Goal: Navigation & Orientation: Understand site structure

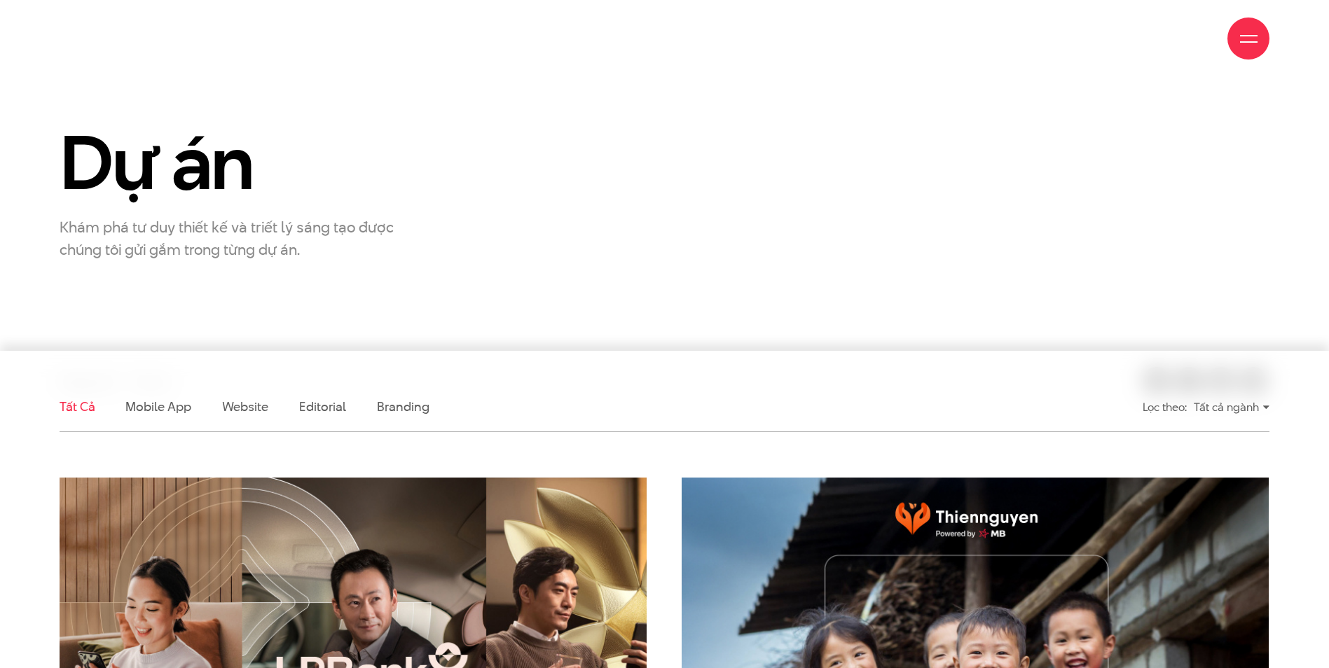
scroll to position [280, 0]
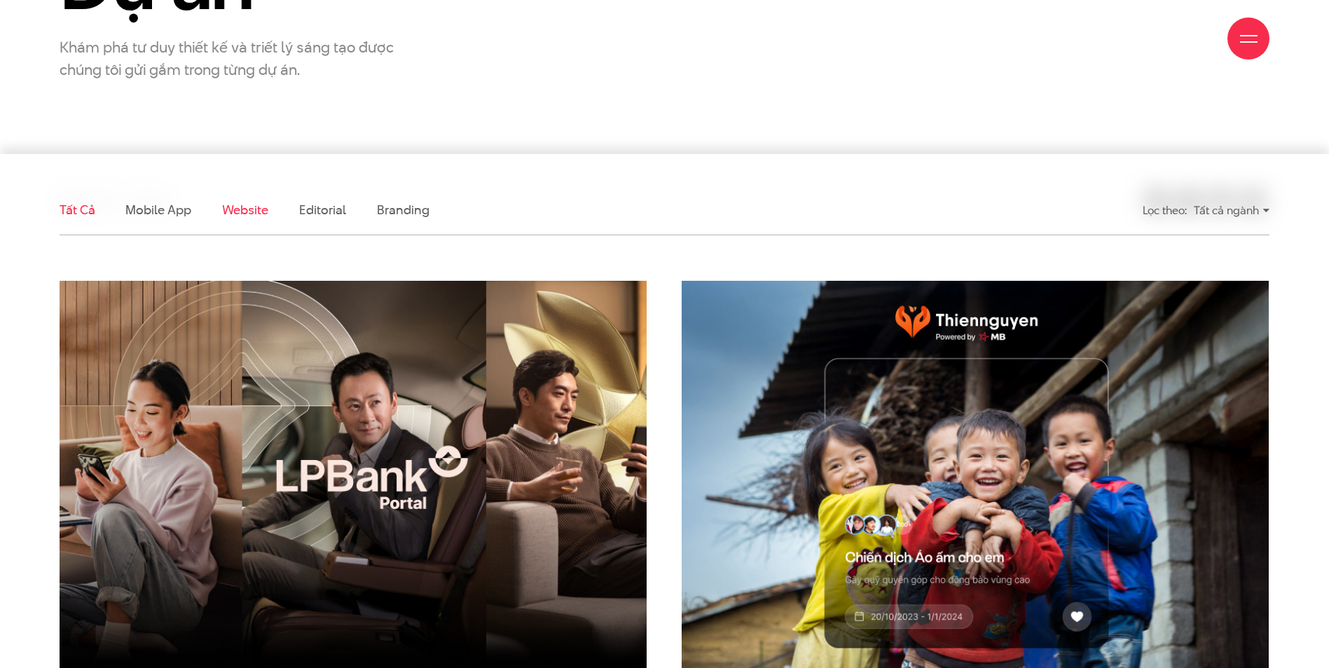
click at [241, 212] on link "Website" at bounding box center [245, 210] width 46 height 18
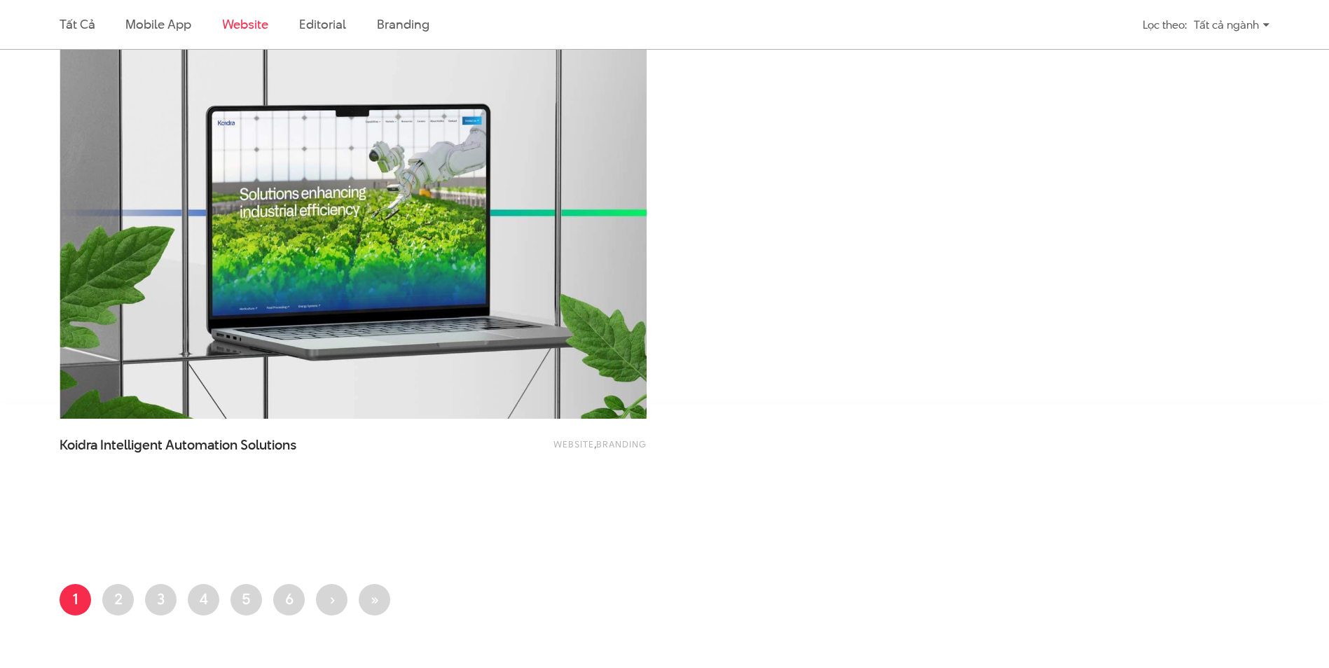
scroll to position [2707, 0]
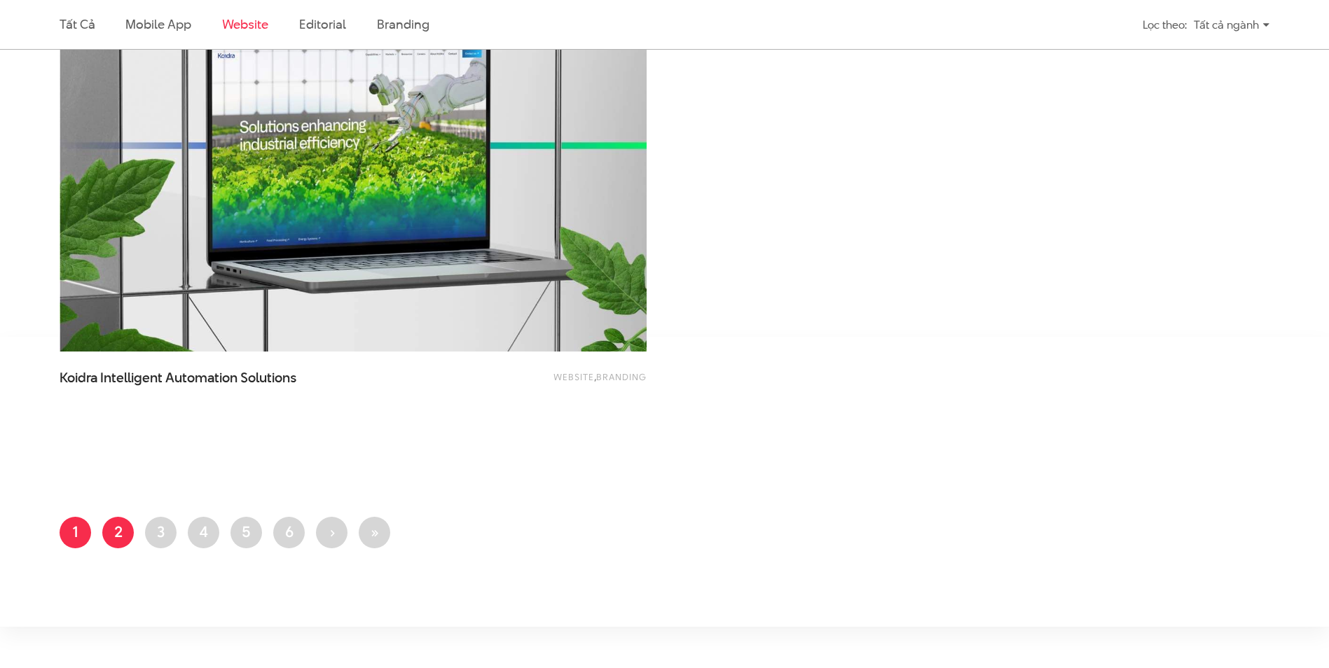
click at [116, 527] on link "Trang 2" at bounding box center [118, 533] width 32 height 32
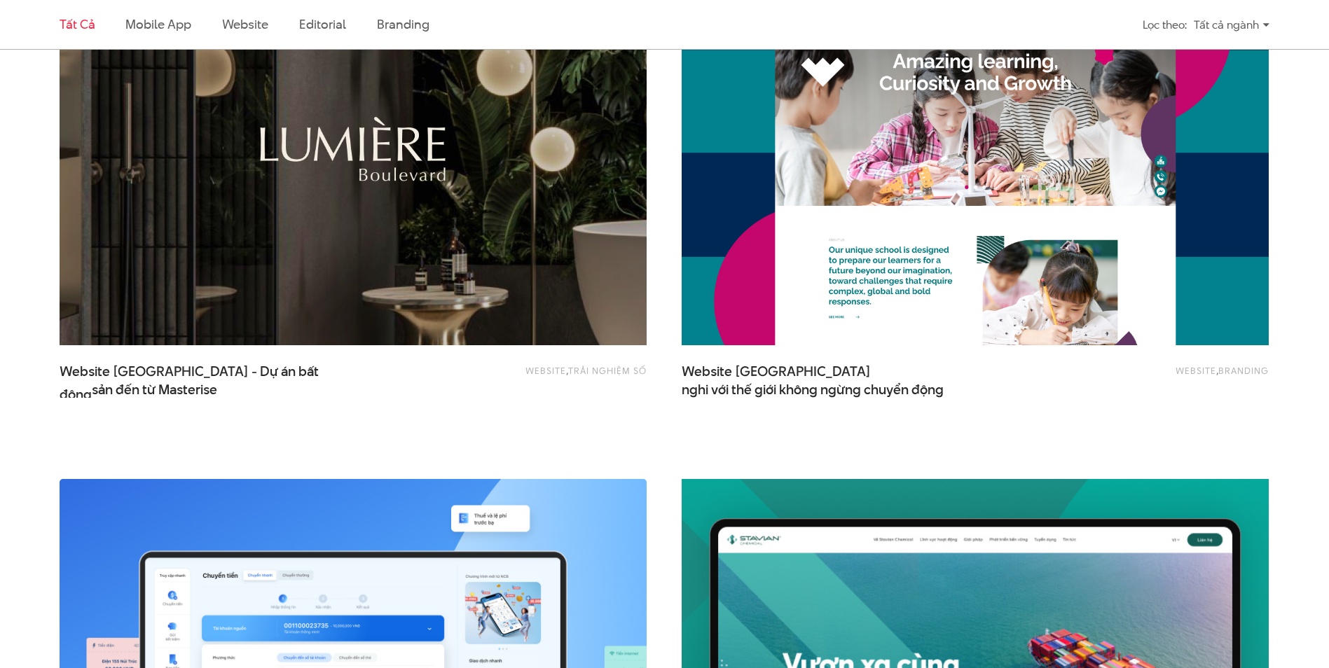
scroll to position [1681, 0]
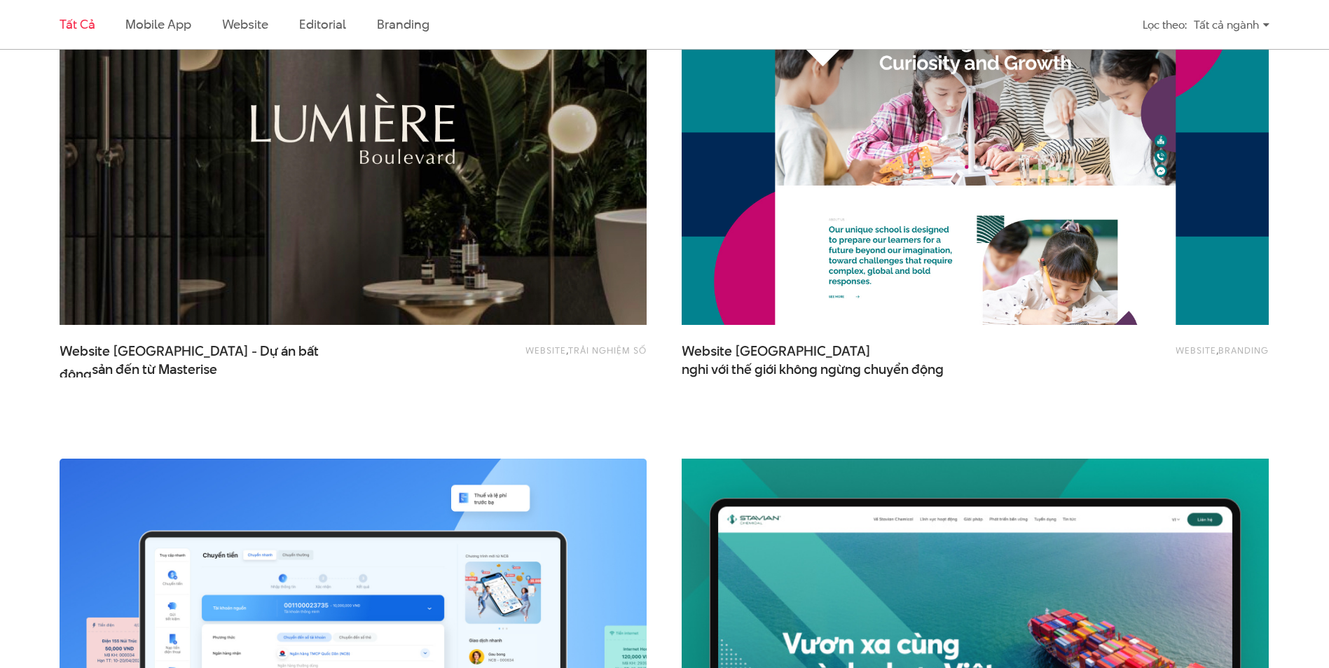
click at [485, 221] on img at bounding box center [353, 128] width 646 height 433
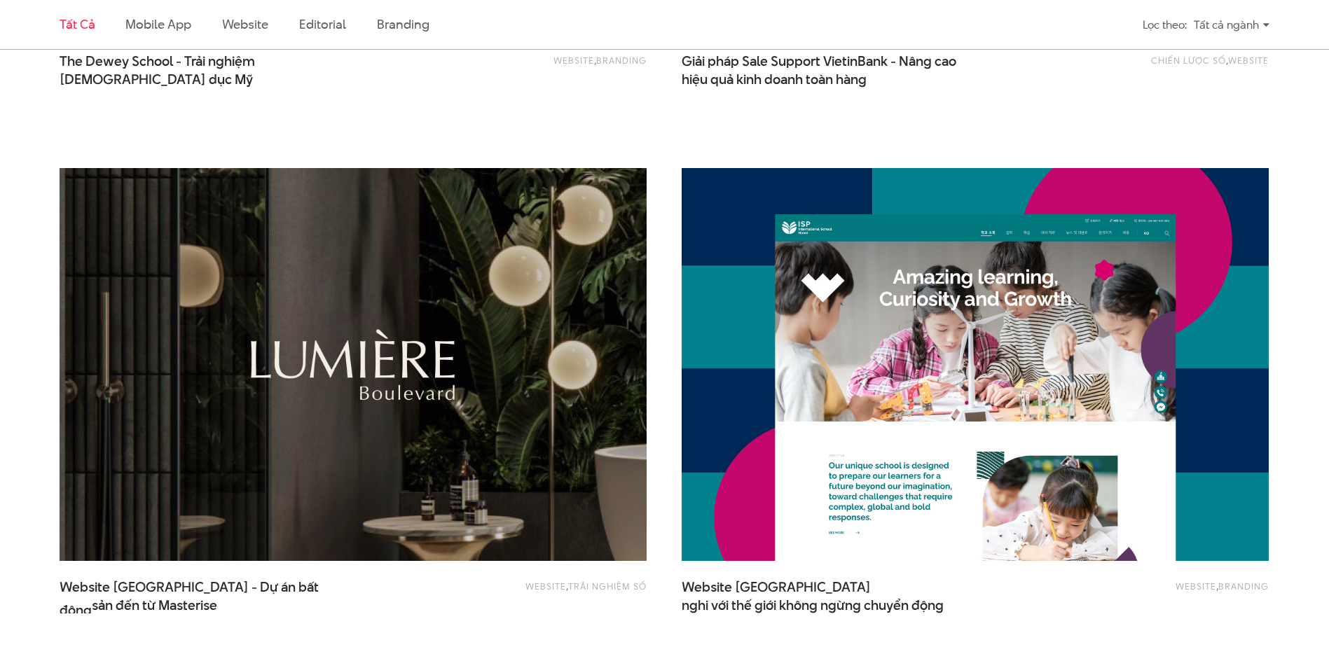
scroll to position [1386, 0]
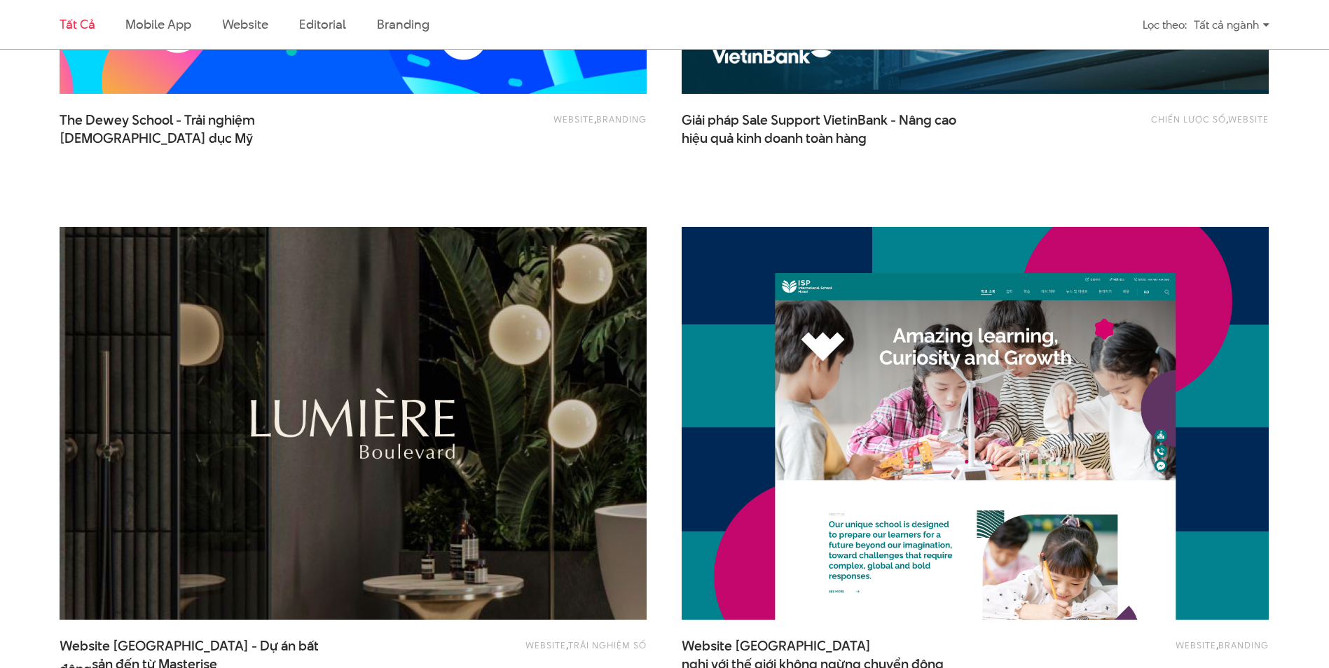
click at [416, 355] on img at bounding box center [353, 423] width 646 height 433
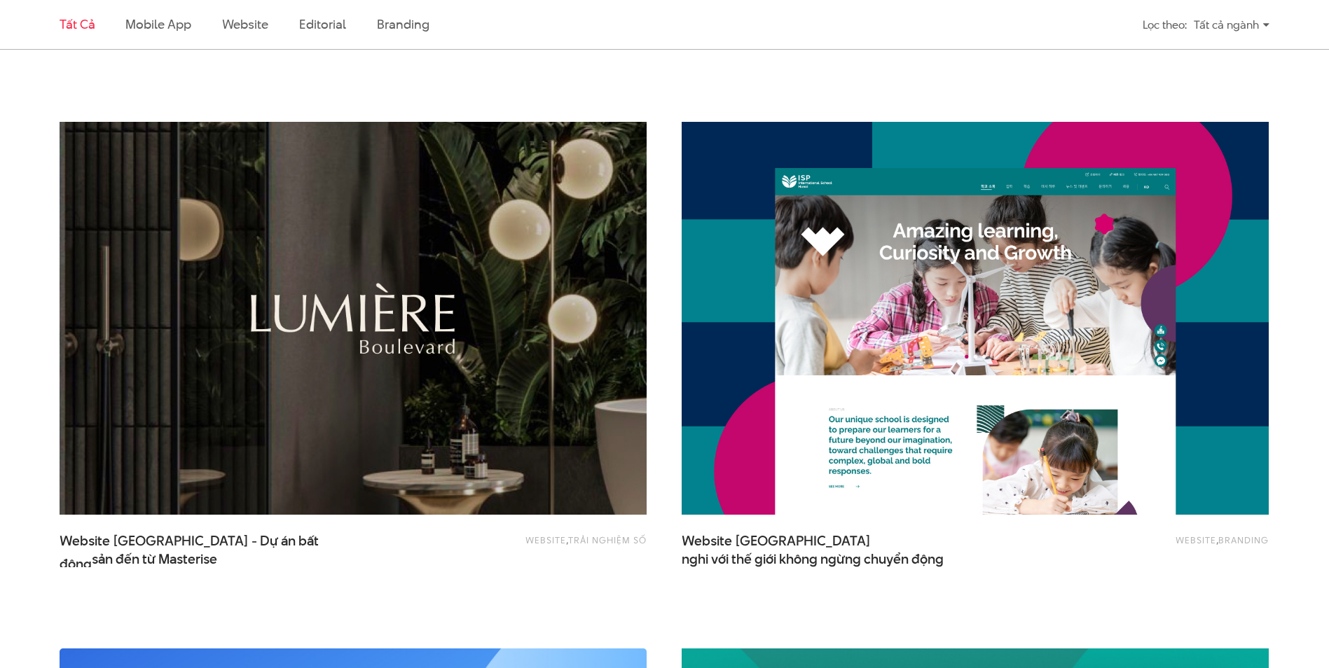
scroll to position [1526, 0]
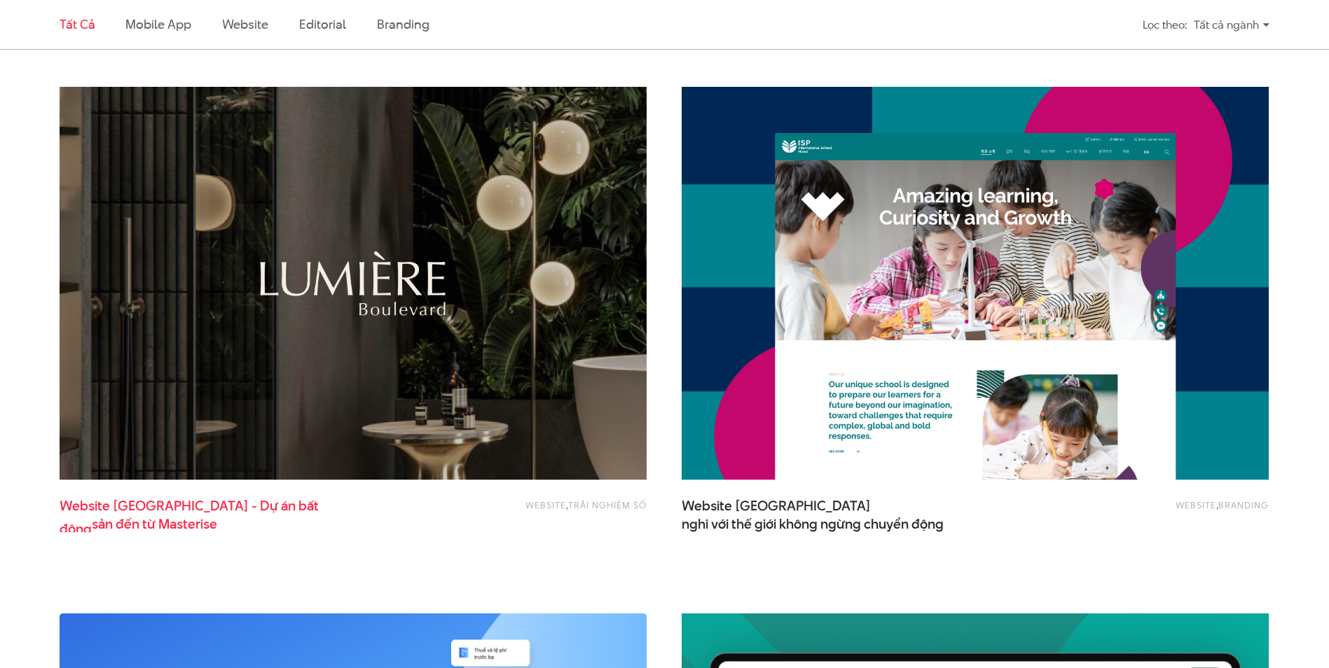
click at [149, 522] on span "sản đến từ Masterise" at bounding box center [154, 525] width 125 height 18
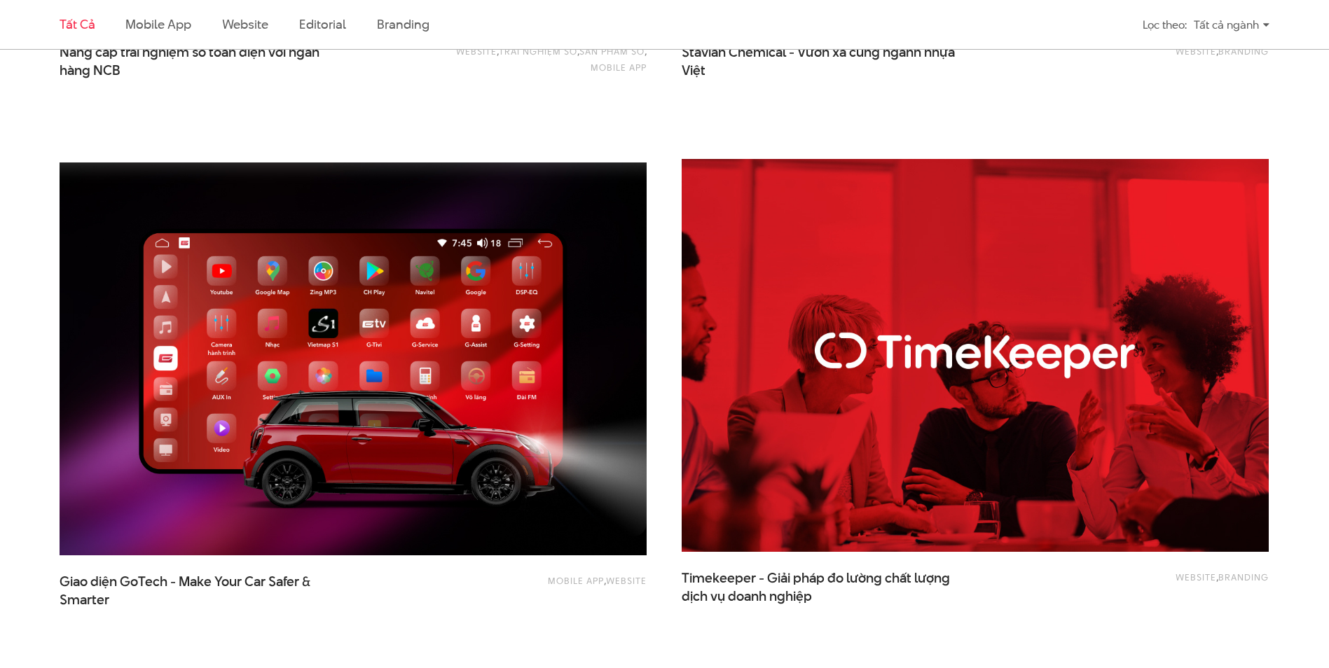
scroll to position [2553, 0]
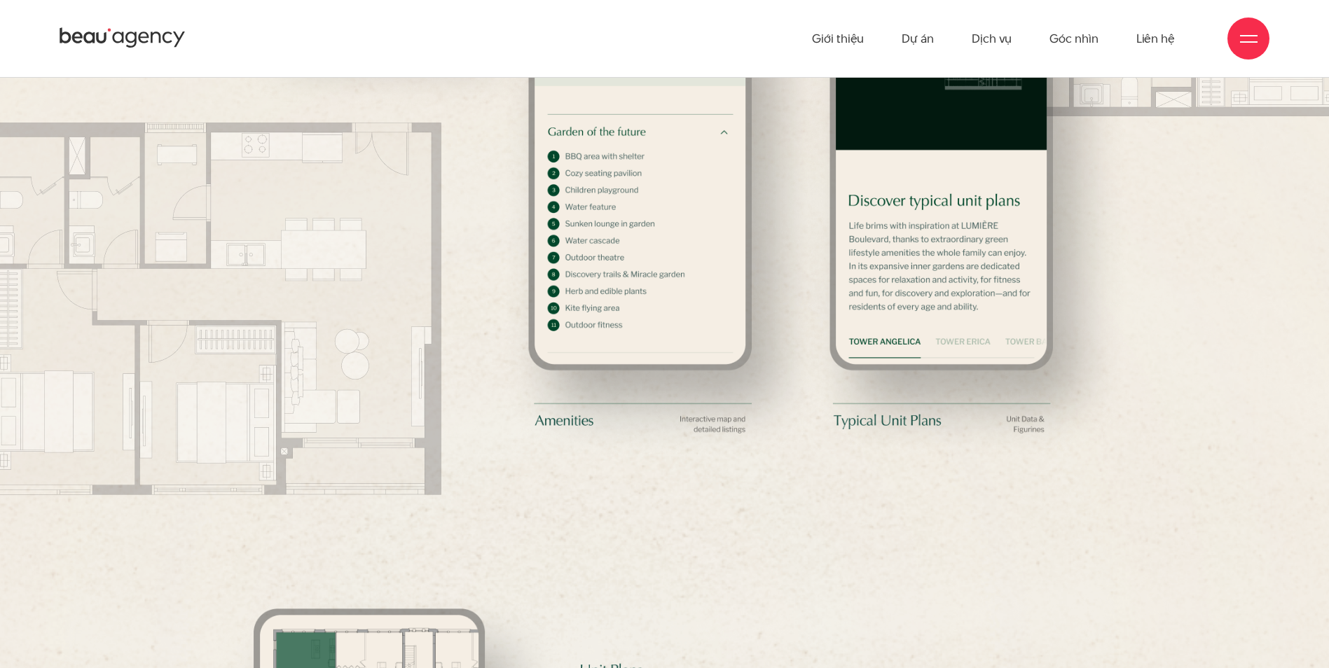
scroll to position [17181, 0]
click at [839, 30] on link "Giới thiệu" at bounding box center [838, 38] width 52 height 77
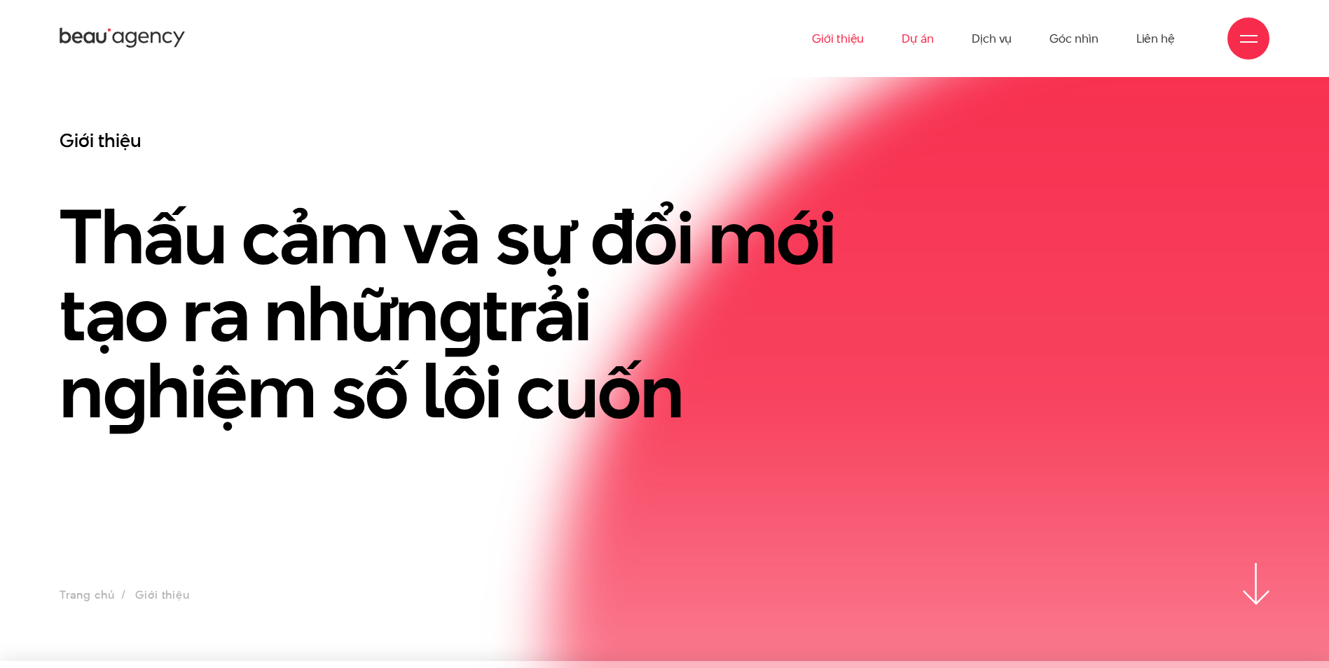
click at [918, 43] on link "Dự án" at bounding box center [918, 38] width 32 height 77
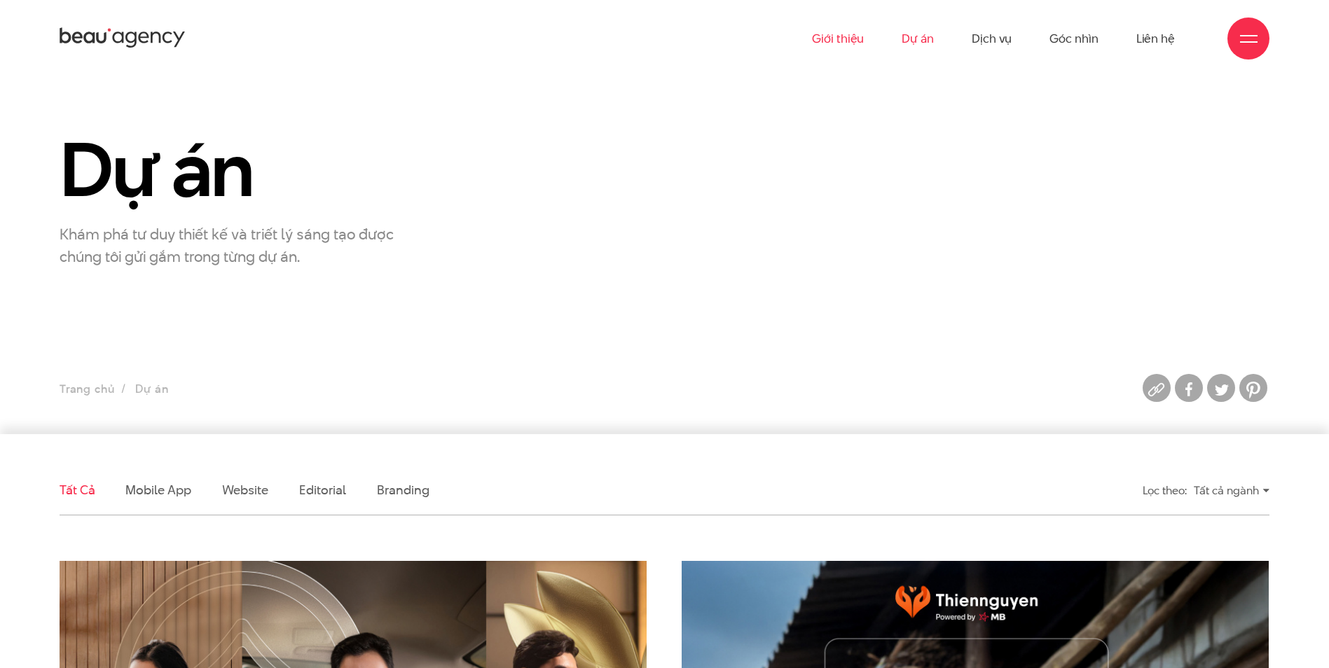
click at [843, 42] on link "Giới thiệu" at bounding box center [838, 38] width 52 height 77
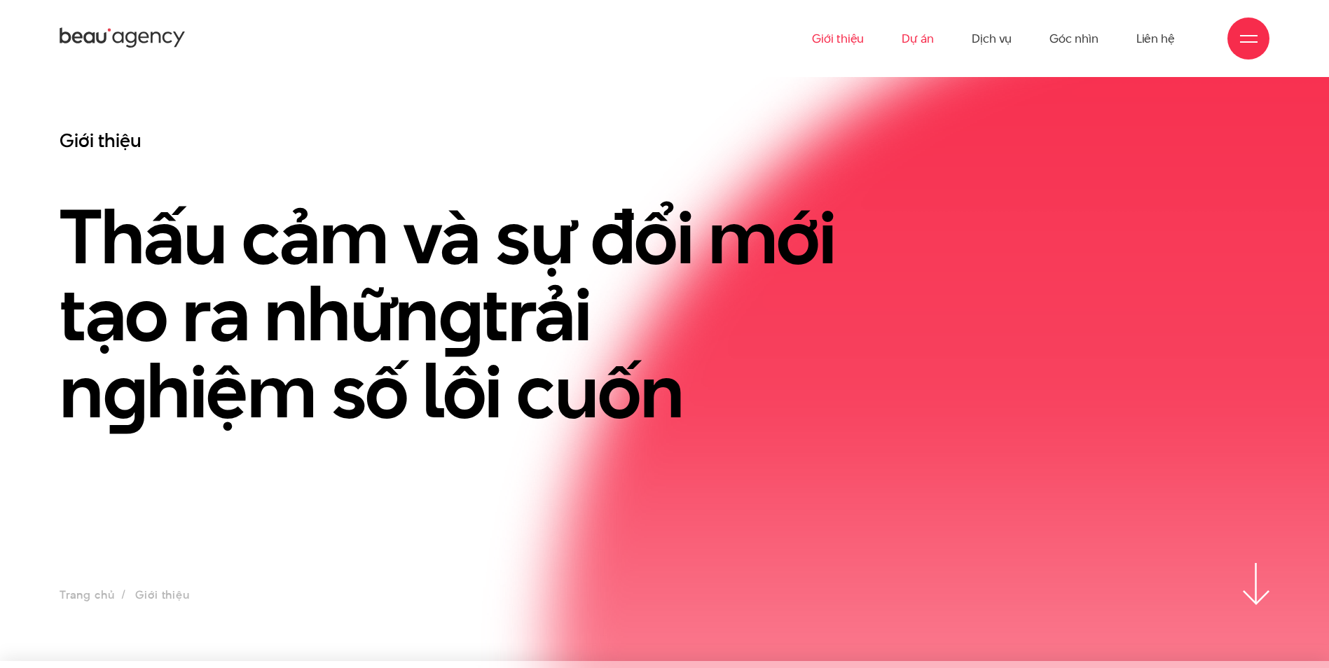
click at [913, 40] on link "Dự án" at bounding box center [918, 38] width 32 height 77
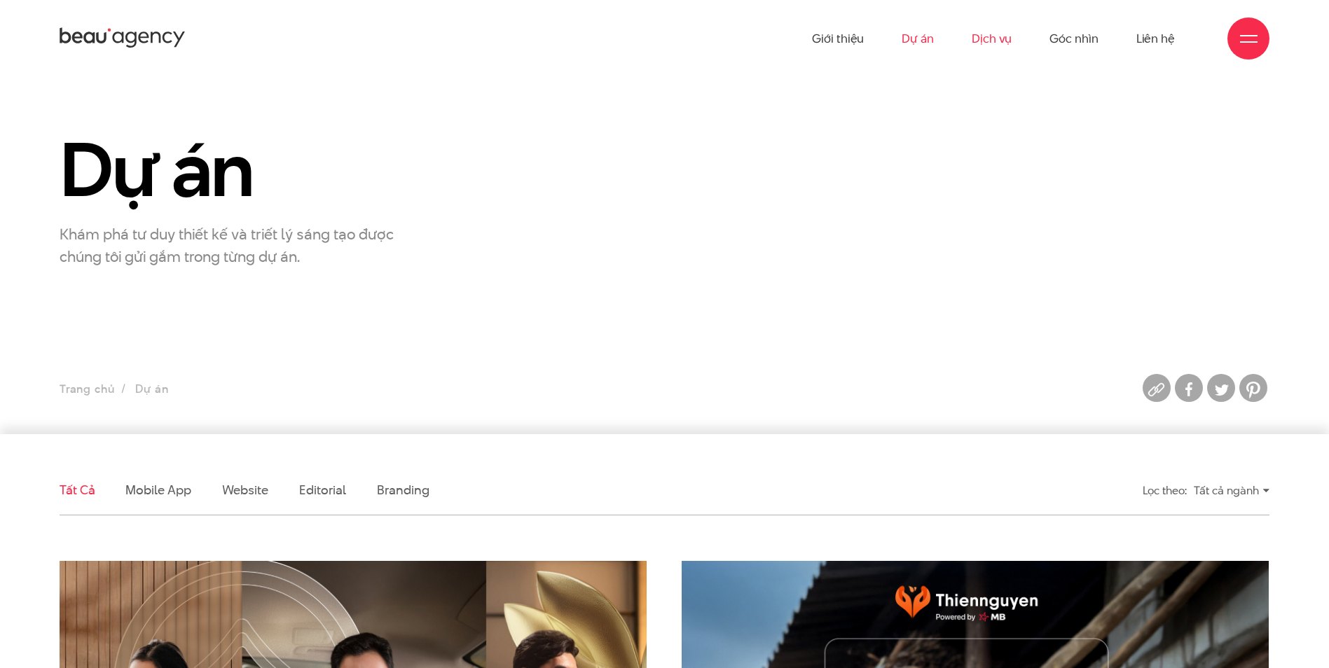
click at [986, 32] on link "Dịch vụ" at bounding box center [992, 38] width 40 height 77
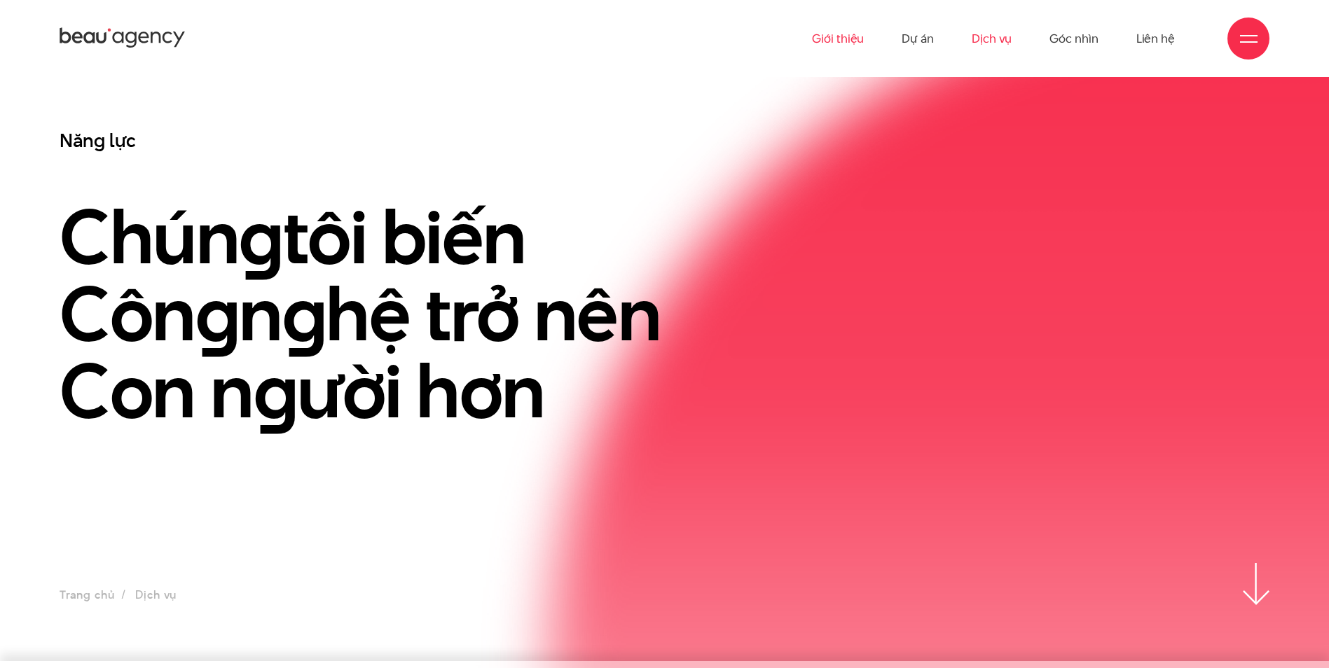
click at [838, 43] on link "Giới thiệu" at bounding box center [838, 38] width 52 height 77
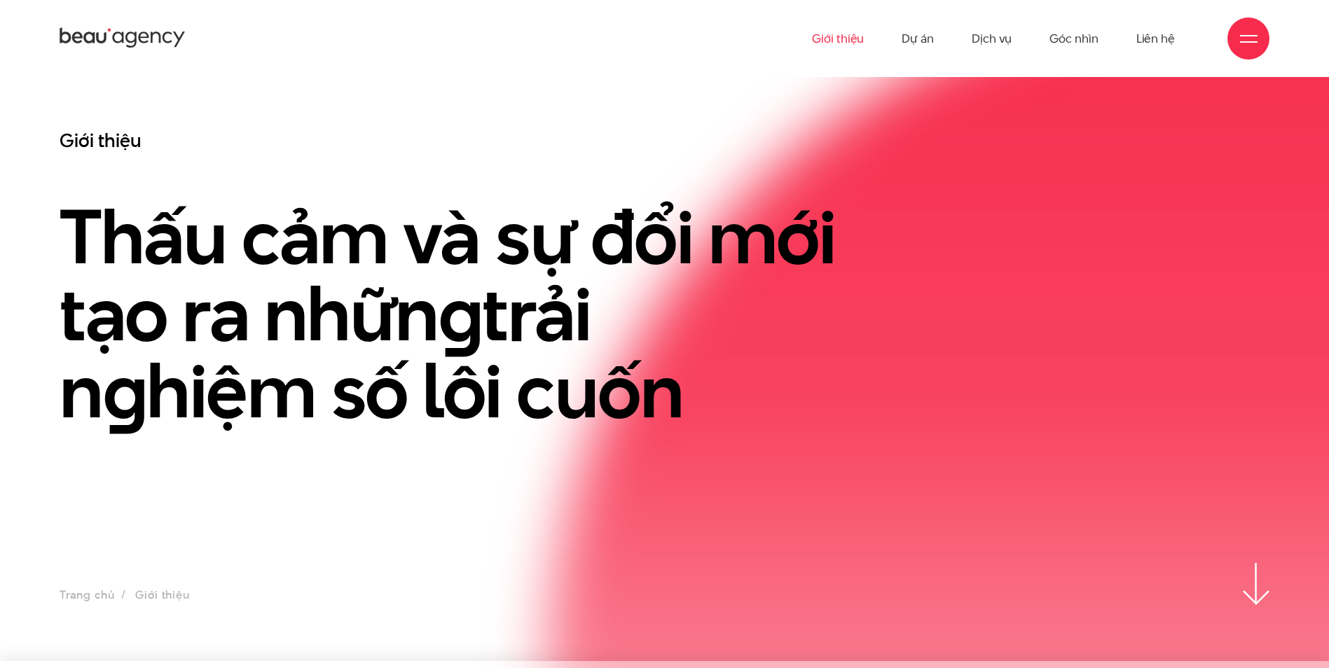
click at [90, 49] on icon at bounding box center [123, 38] width 126 height 25
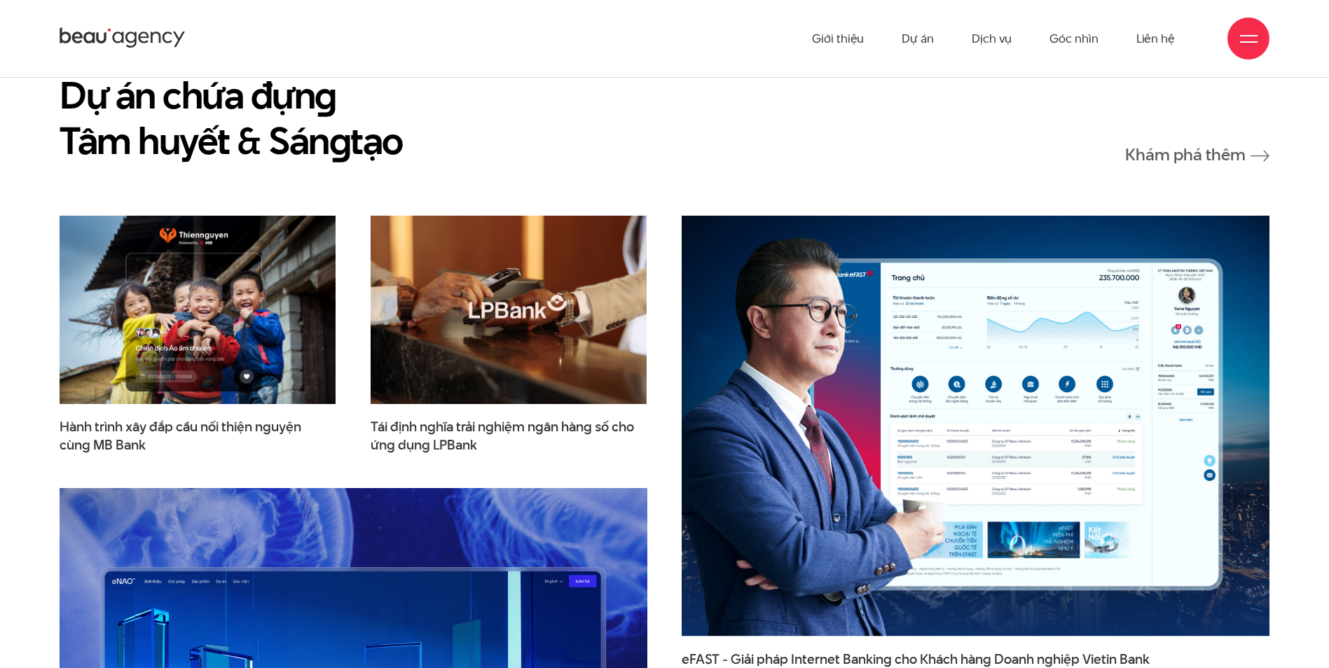
scroll to position [2031, 0]
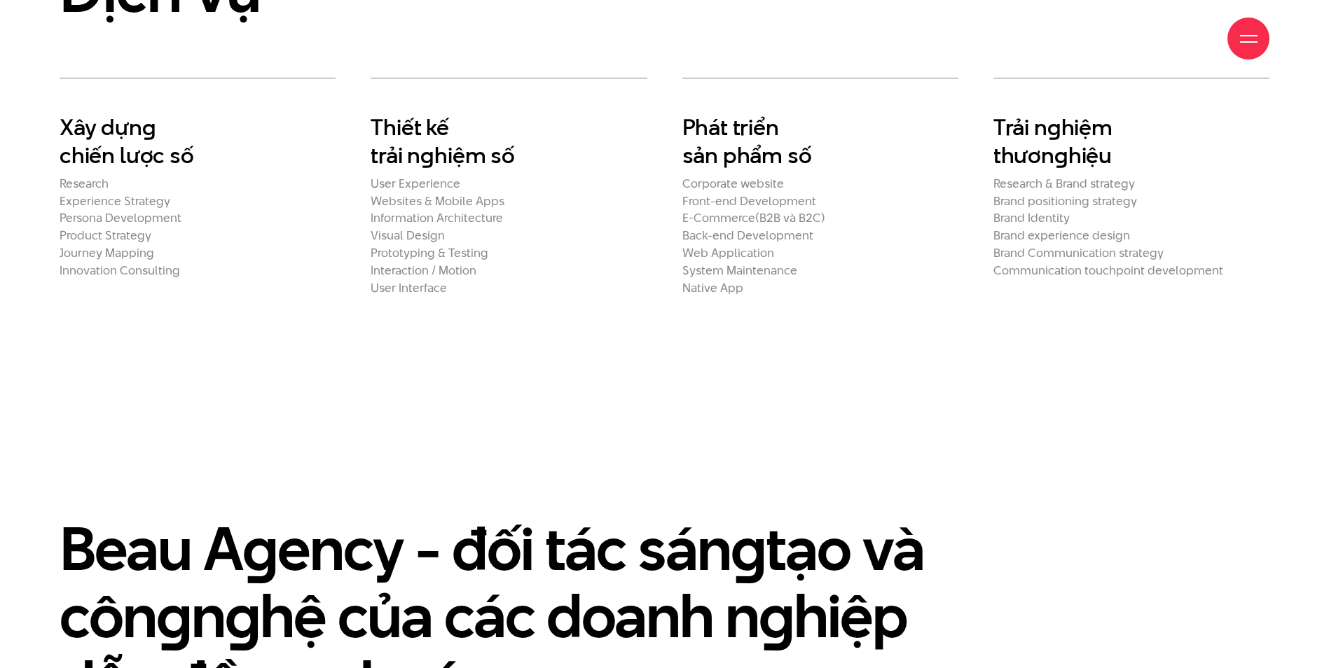
scroll to position [3292, 0]
